Goal: Task Accomplishment & Management: Use online tool/utility

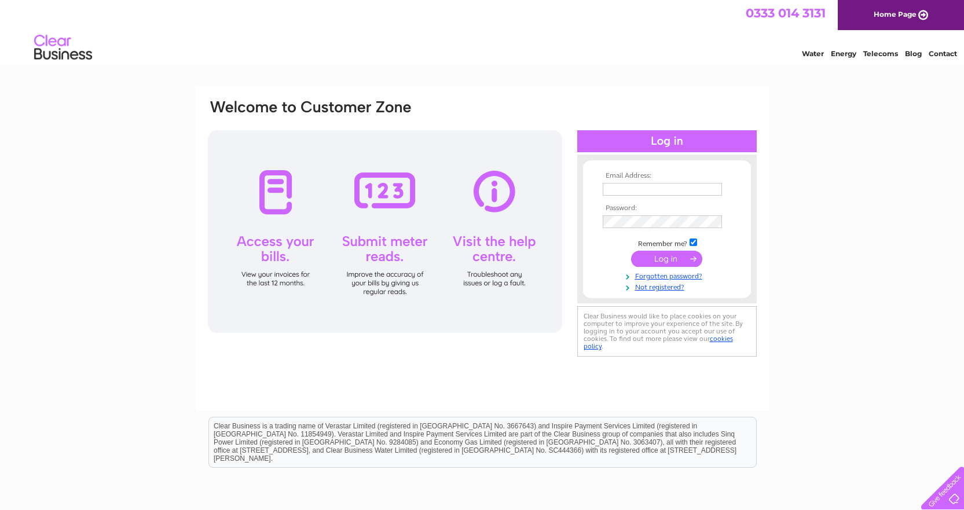
type input "[PERSON_NAME][EMAIL_ADDRESS][DOMAIN_NAME]"
click at [680, 263] on input "submit" at bounding box center [666, 259] width 71 height 16
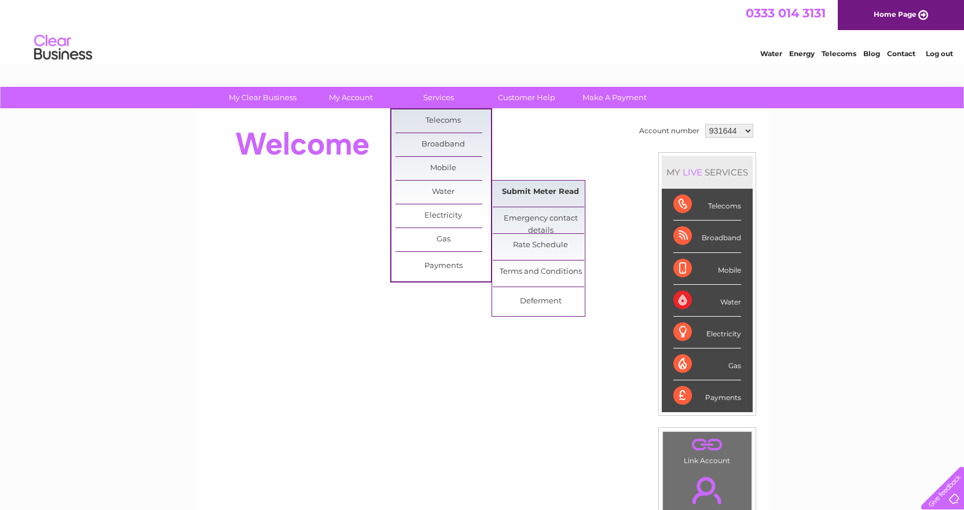
click at [555, 190] on link "Submit Meter Read" at bounding box center [541, 192] width 96 height 23
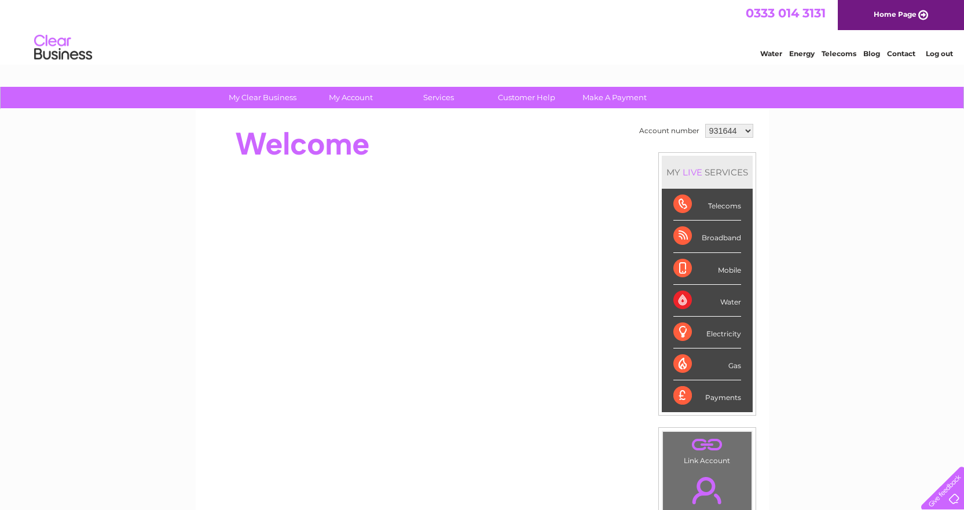
click at [906, 14] on link "Home Page" at bounding box center [901, 15] width 126 height 30
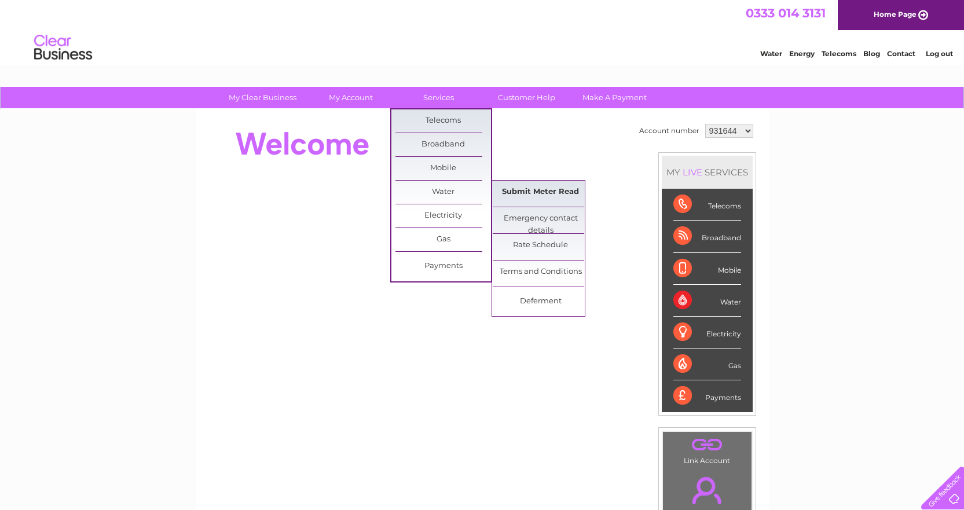
click at [545, 189] on link "Submit Meter Read" at bounding box center [541, 192] width 96 height 23
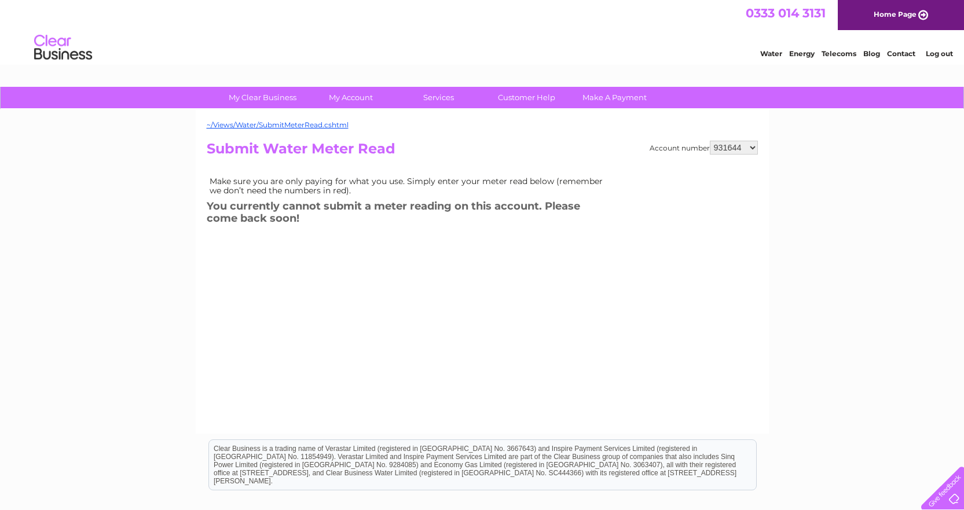
click at [735, 151] on select "931644 940571 1084873" at bounding box center [734, 148] width 48 height 14
select select "940571"
click at [710, 141] on select "931644 940571 1084873" at bounding box center [734, 148] width 48 height 14
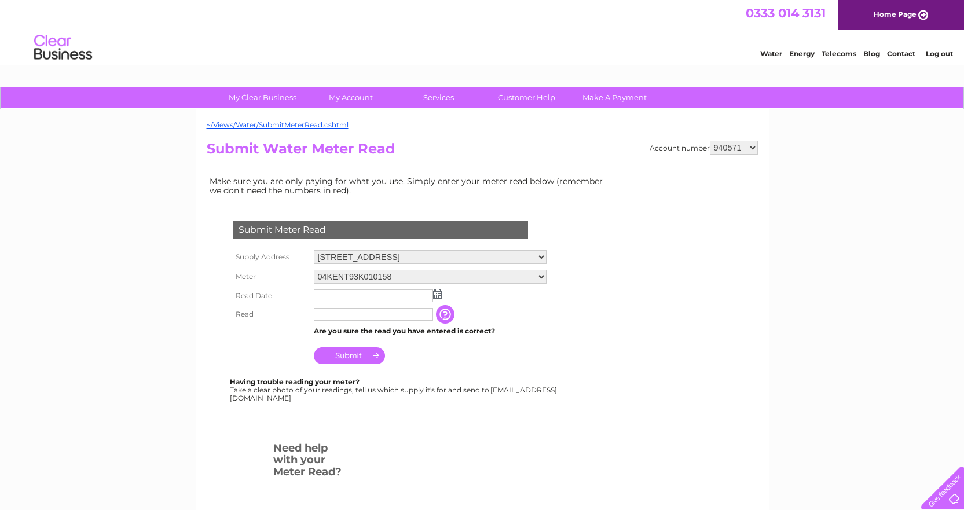
click at [444, 295] on td at bounding box center [430, 296] width 239 height 19
click at [439, 294] on img at bounding box center [437, 294] width 9 height 9
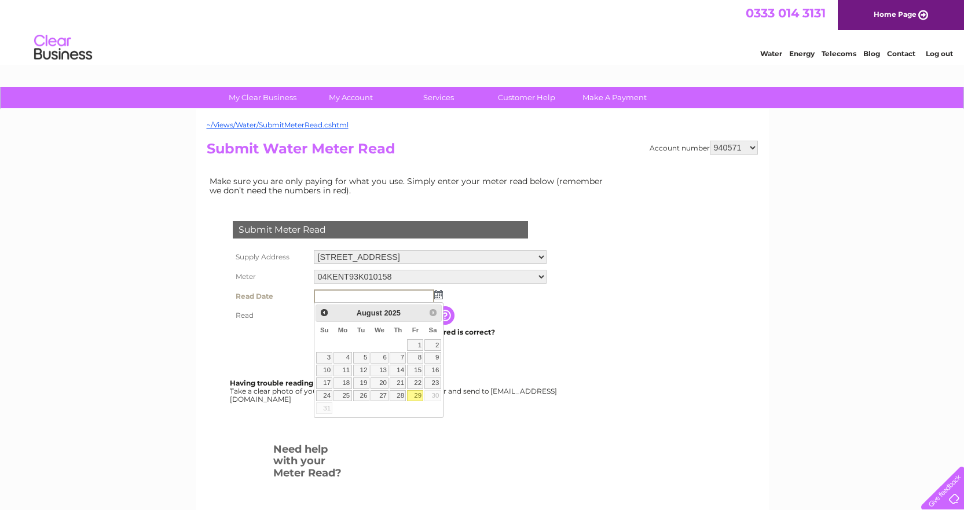
click at [419, 394] on link "29" at bounding box center [415, 396] width 16 height 12
type input "2025/08/29"
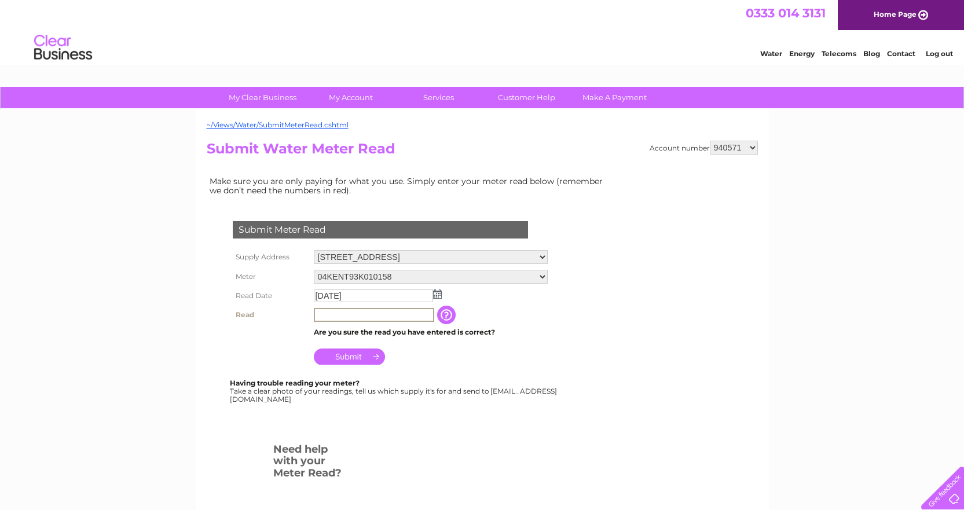
click at [367, 315] on input "text" at bounding box center [374, 315] width 120 height 14
type input "1153"
click at [364, 358] on input "Submit" at bounding box center [349, 355] width 71 height 16
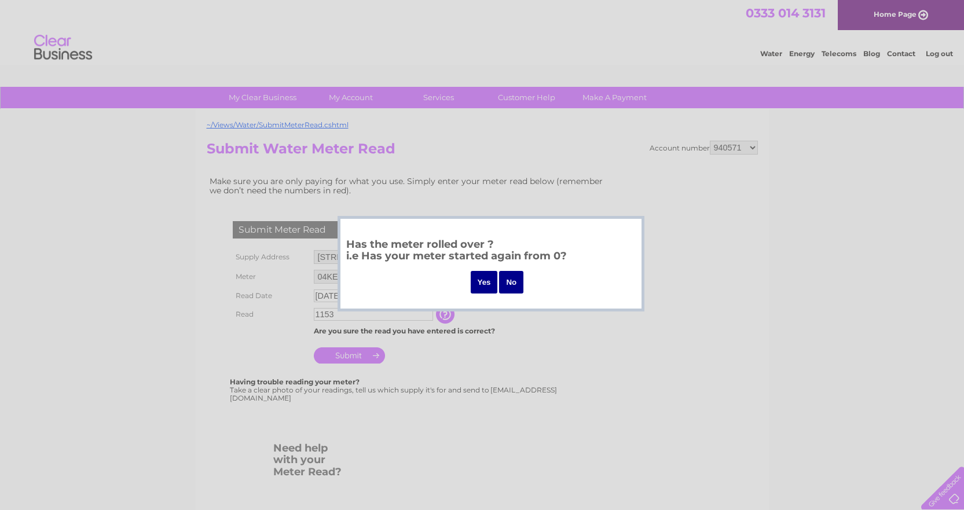
click at [514, 281] on input "No" at bounding box center [511, 282] width 24 height 23
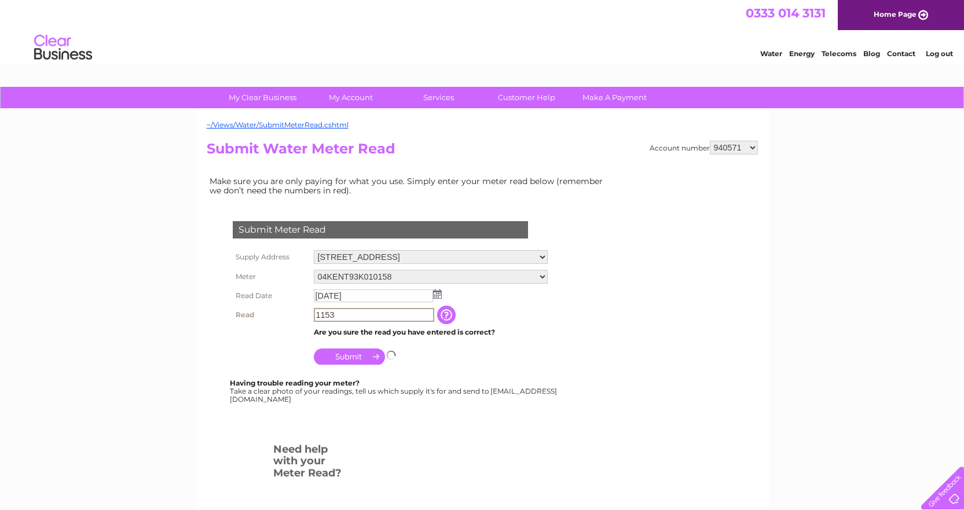
drag, startPoint x: 402, startPoint y: 314, endPoint x: 312, endPoint y: 319, distance: 90.5
click at [312, 319] on td "1153" at bounding box center [374, 315] width 126 height 20
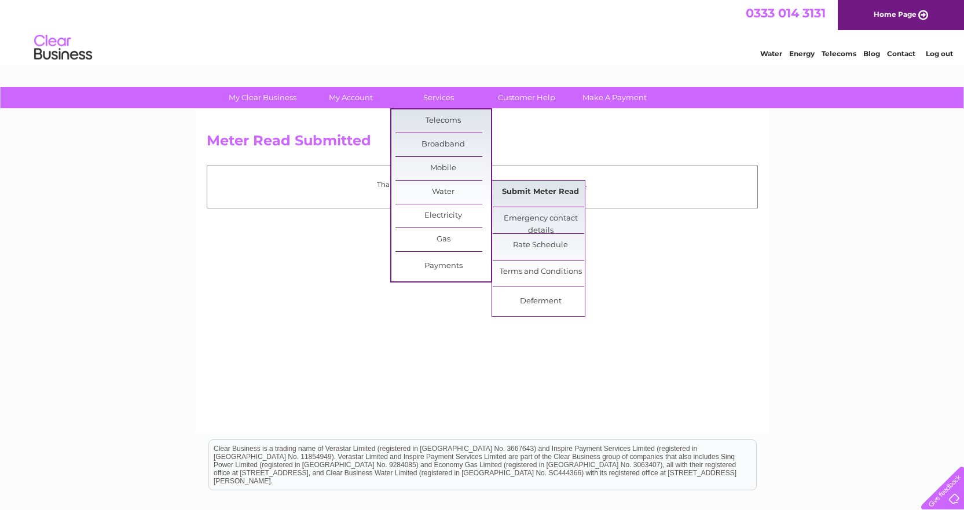
click at [549, 193] on link "Submit Meter Read" at bounding box center [541, 192] width 96 height 23
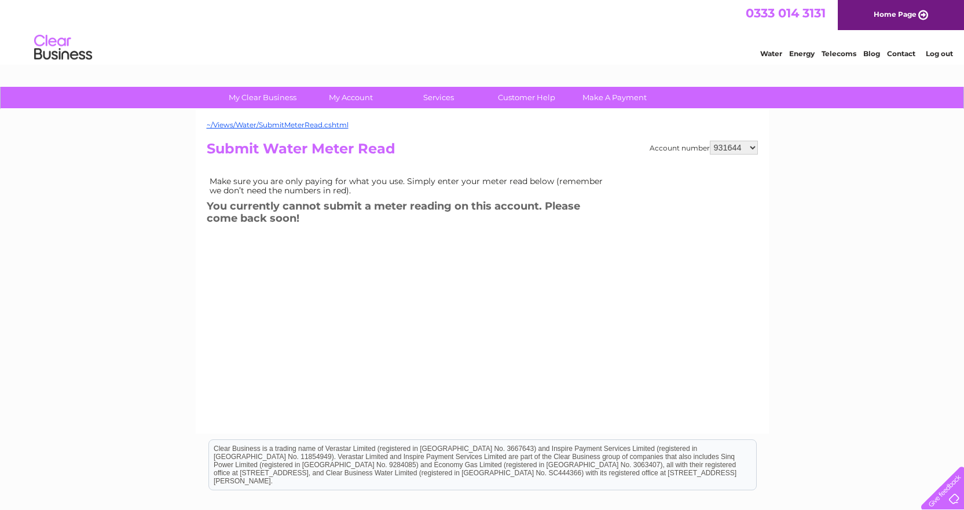
click at [742, 147] on select "931644 940571 1084873" at bounding box center [734, 148] width 48 height 14
select select "940571"
click at [710, 141] on select "931644 940571 1084873" at bounding box center [734, 148] width 48 height 14
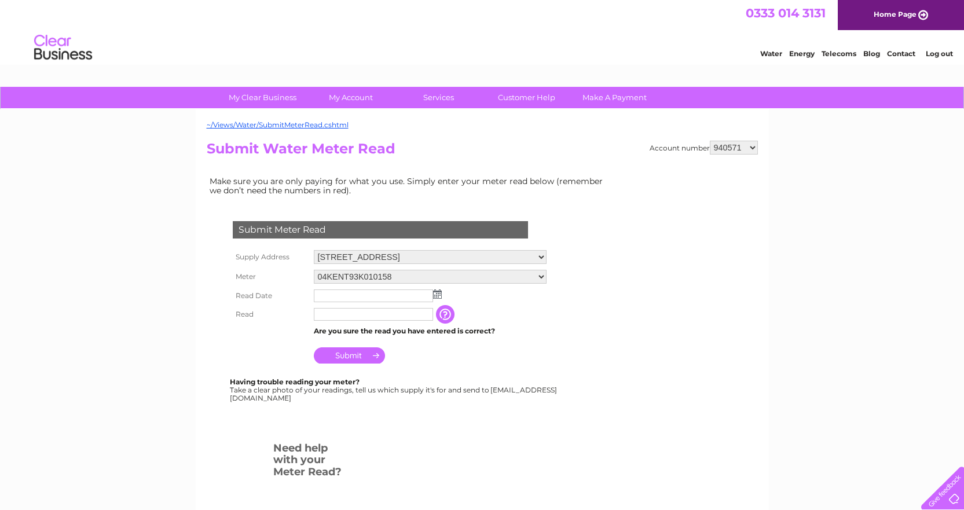
click at [603, 165] on div "Account number 931644 940571 1084873 Submit Water Meter Read Make sure you are …" at bounding box center [482, 353] width 551 height 425
click at [389, 294] on input "text" at bounding box center [374, 297] width 120 height 14
click at [439, 295] on img at bounding box center [438, 294] width 9 height 9
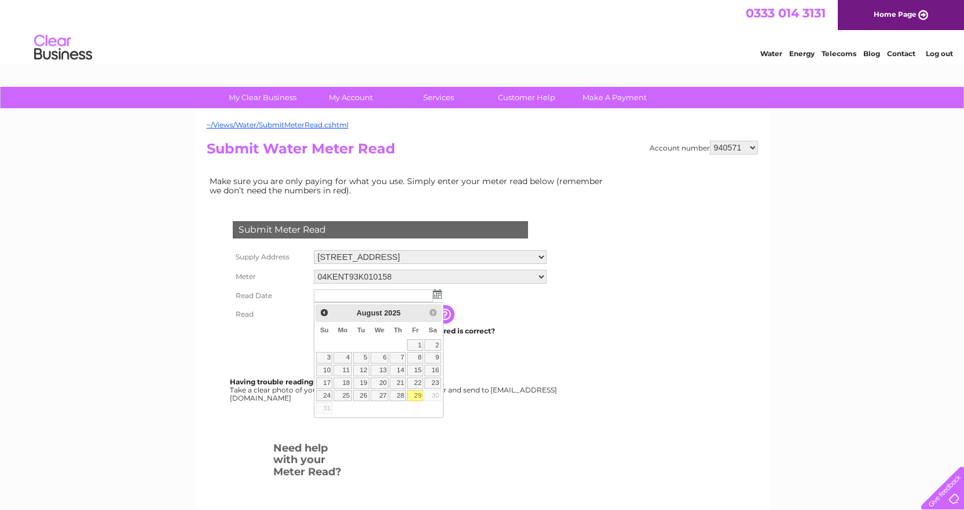
click at [415, 398] on link "29" at bounding box center [415, 396] width 16 height 12
type input "2025/08/29"
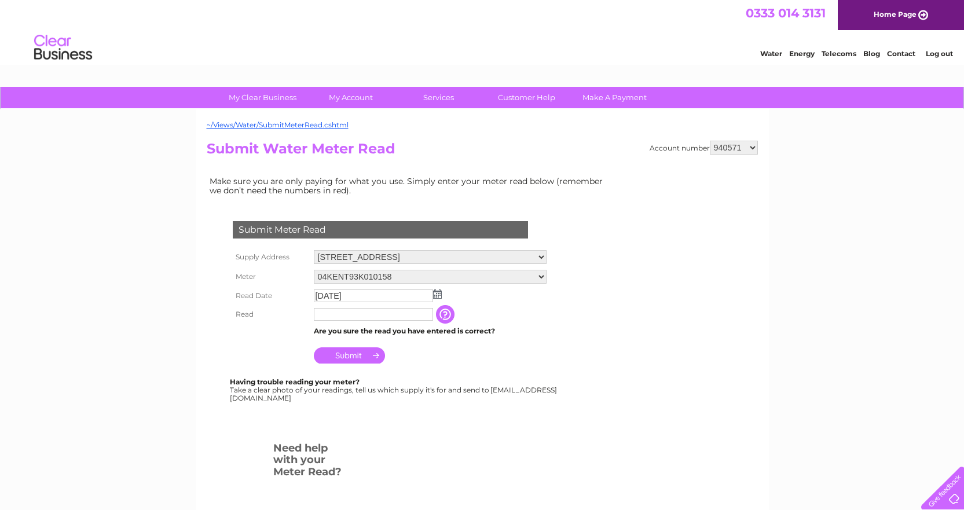
click at [343, 317] on input "text" at bounding box center [373, 314] width 119 height 13
type input "7753"
click at [361, 359] on input "Submit" at bounding box center [349, 357] width 71 height 16
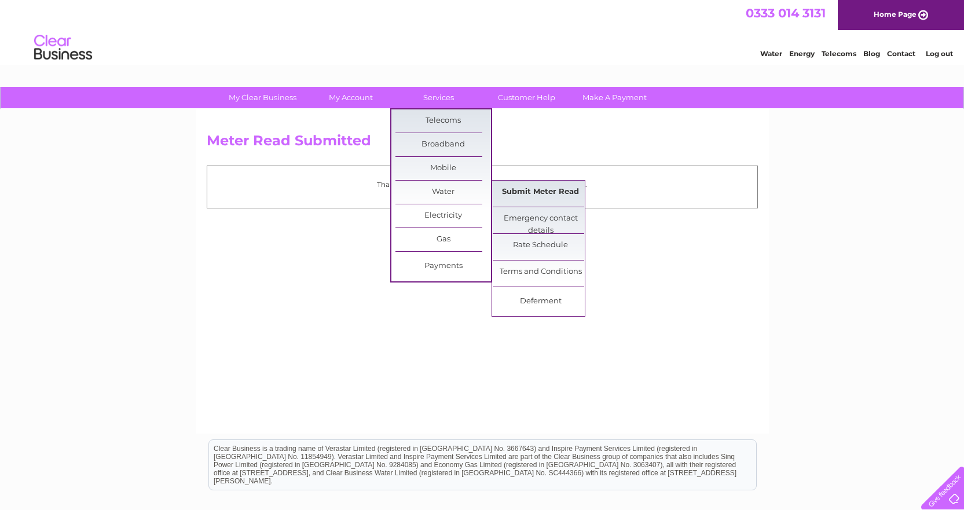
click at [537, 186] on link "Submit Meter Read" at bounding box center [541, 192] width 96 height 23
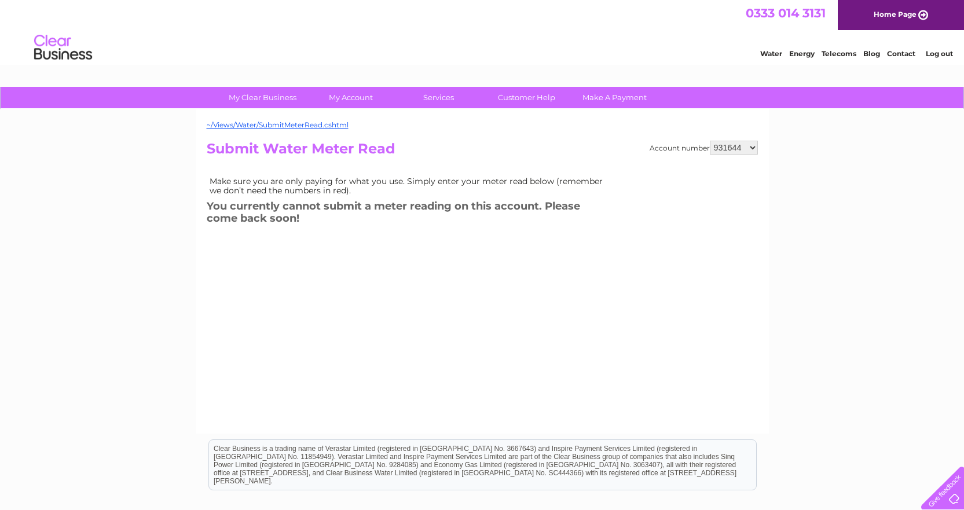
click at [742, 145] on select "931644 940571 1084873" at bounding box center [734, 148] width 48 height 14
select select "1084873"
click at [710, 141] on select "931644 940571 1084873" at bounding box center [734, 148] width 48 height 14
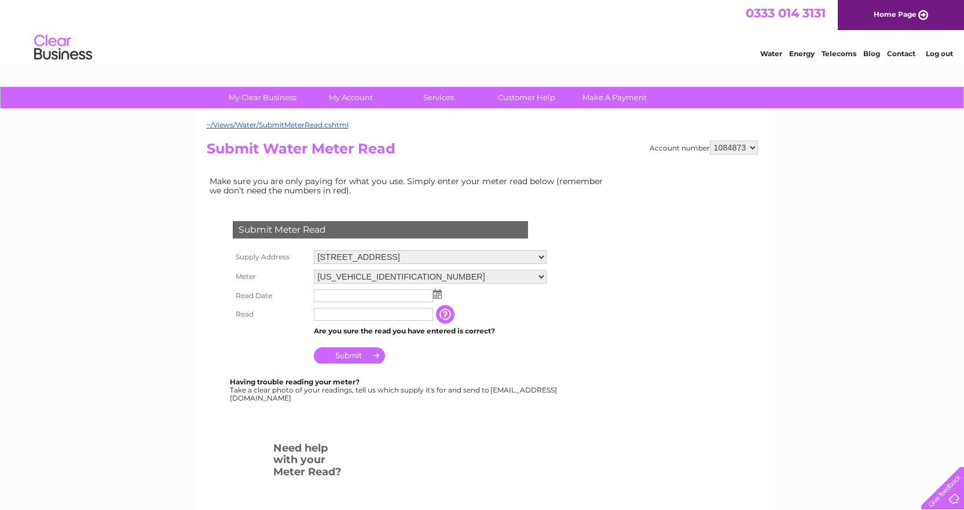
click at [440, 293] on img at bounding box center [437, 294] width 9 height 9
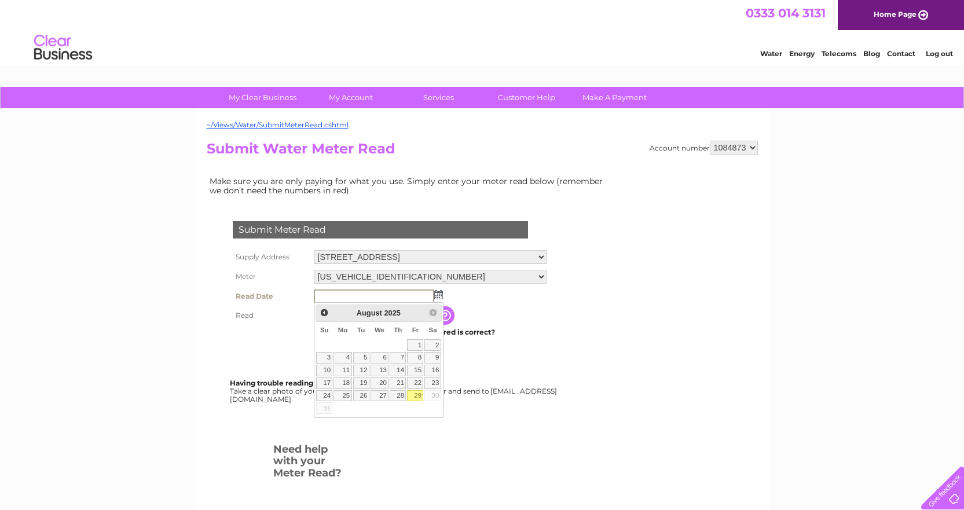
click at [412, 394] on link "29" at bounding box center [415, 396] width 16 height 12
type input "[DATE]"
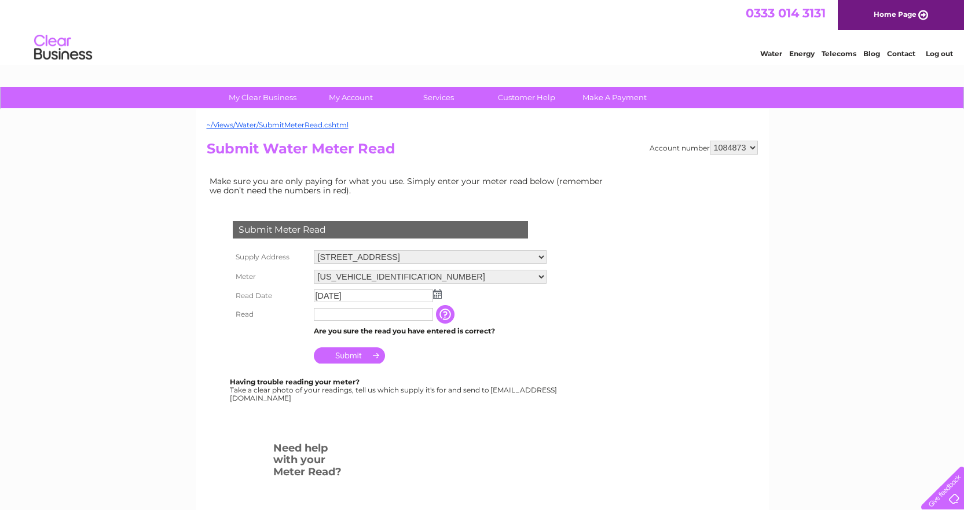
click at [365, 317] on input "text" at bounding box center [373, 314] width 119 height 13
type input "01116"
click at [365, 354] on input "Submit" at bounding box center [349, 357] width 71 height 16
